Goal: Task Accomplishment & Management: Use online tool/utility

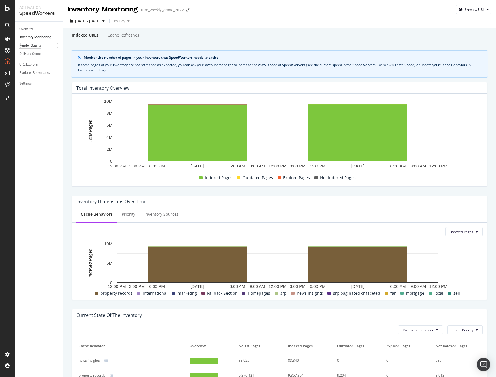
click at [31, 45] on div "Render Quality" at bounding box center [30, 46] width 22 height 6
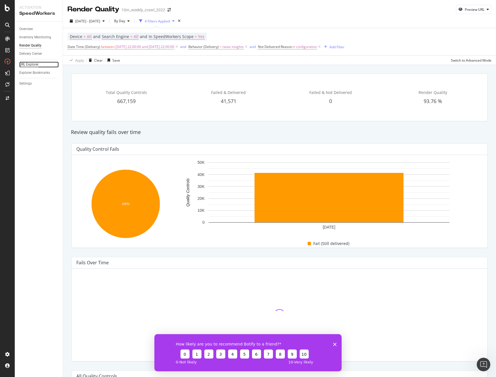
click at [29, 63] on div "URL Explorer" at bounding box center [28, 65] width 19 height 6
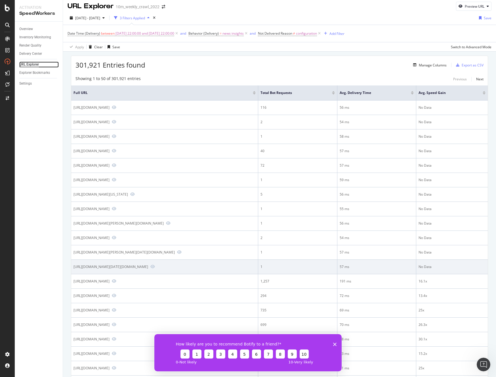
scroll to position [3, 0]
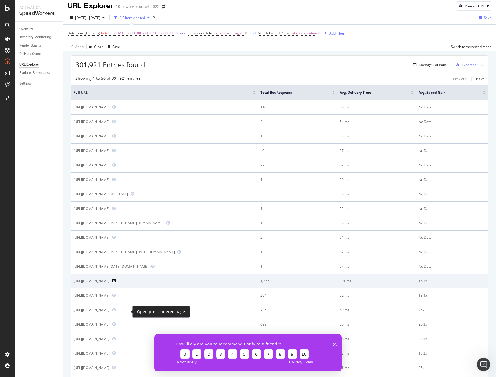
click at [116, 282] on icon "Preview https://www.realtor.com/news/" at bounding box center [114, 281] width 5 height 4
